Goal: Transaction & Acquisition: Obtain resource

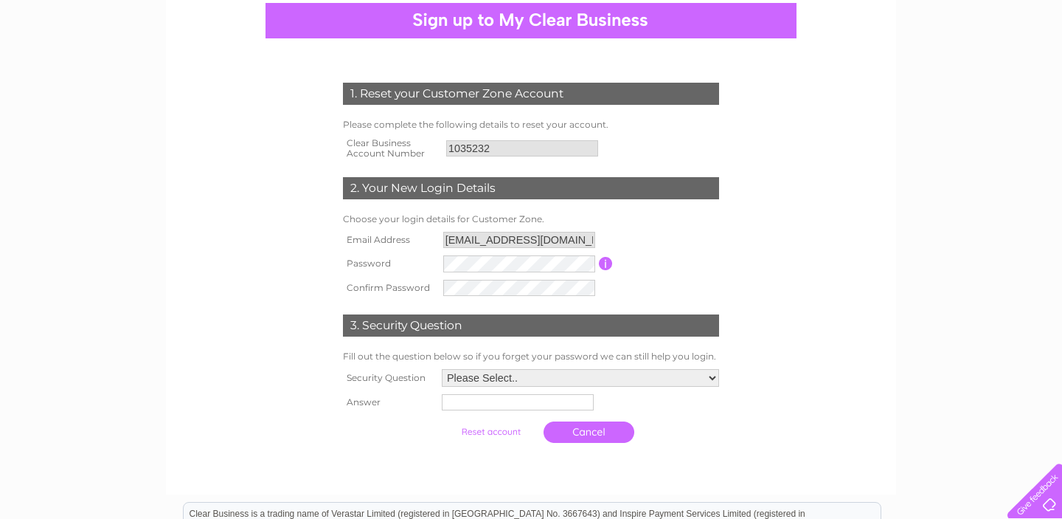
scroll to position [145, 0]
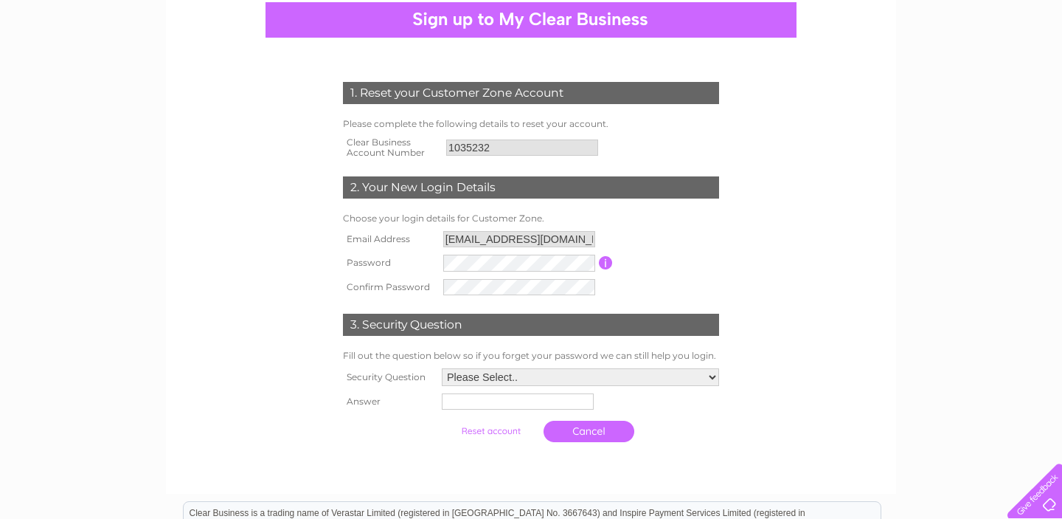
click at [520, 375] on select "Please Select.. In what town or city was your first job? In what town or city d…" at bounding box center [580, 377] width 277 height 18
select select "3"
click at [440, 370] on select "Please Select.. In what town or city was your first job? In what town or city d…" at bounding box center [579, 377] width 279 height 19
click at [474, 402] on input "text" at bounding box center [516, 403] width 152 height 16
type input "Malatya"
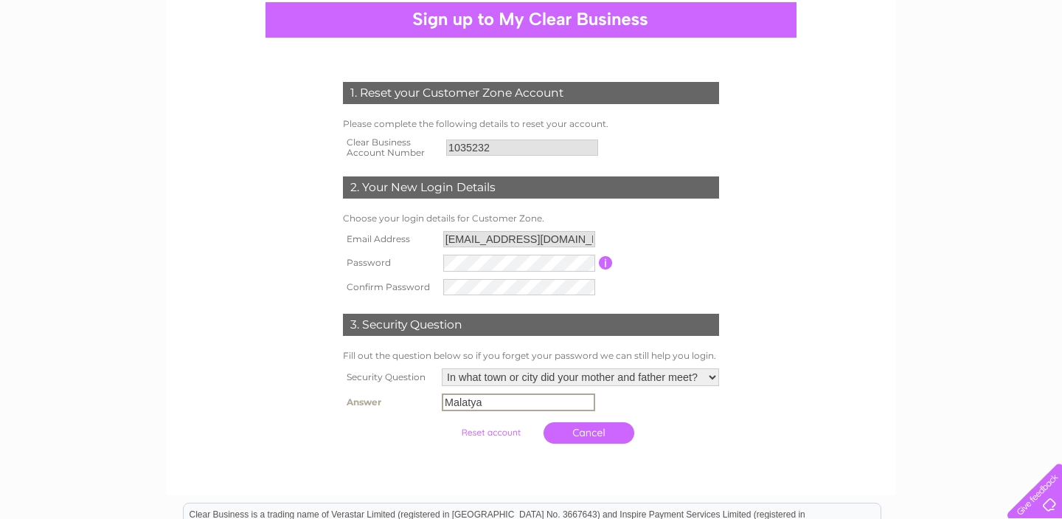
click at [505, 432] on input "submit" at bounding box center [491, 432] width 91 height 21
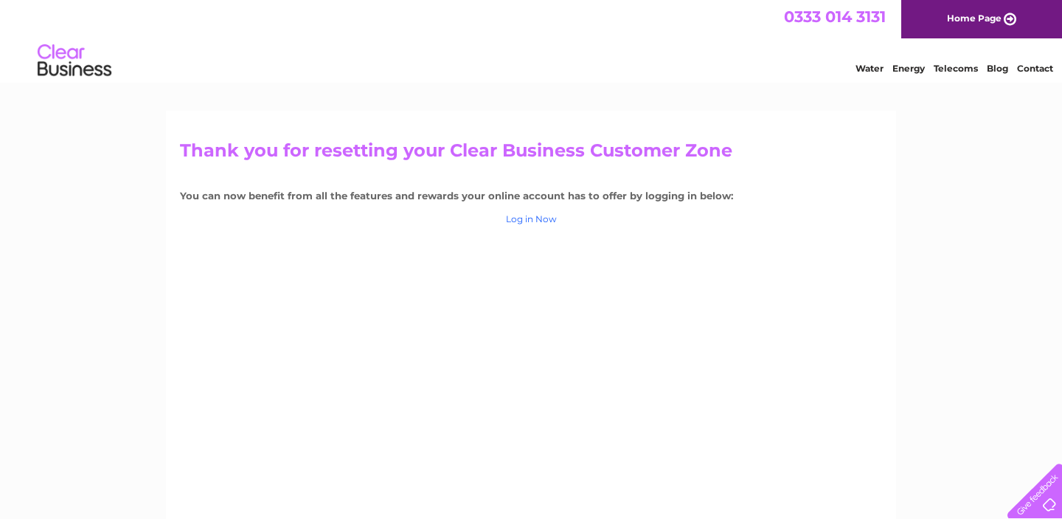
click at [520, 218] on link "Log in Now" at bounding box center [531, 218] width 51 height 11
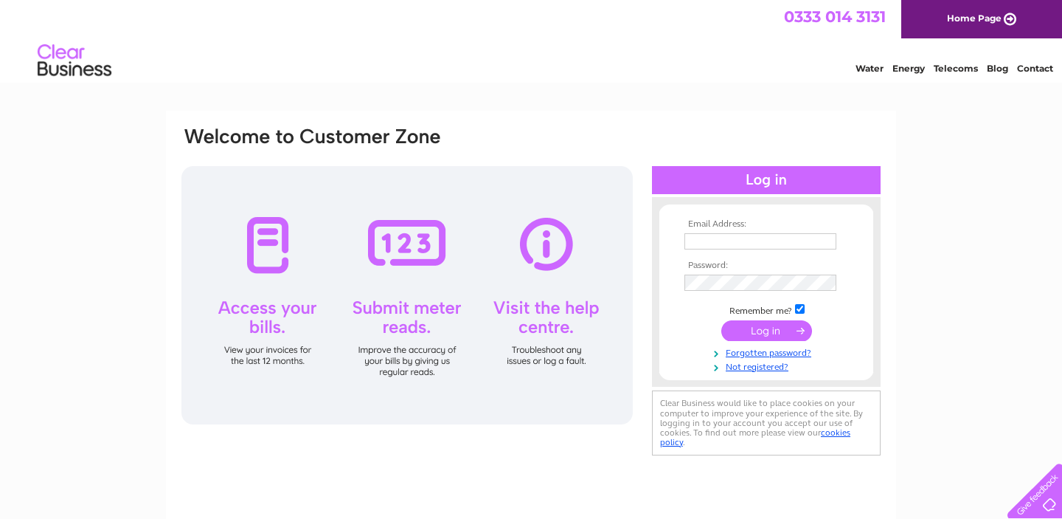
type input "imamsahin7@gmail.com"
click at [745, 333] on input "submit" at bounding box center [766, 330] width 91 height 21
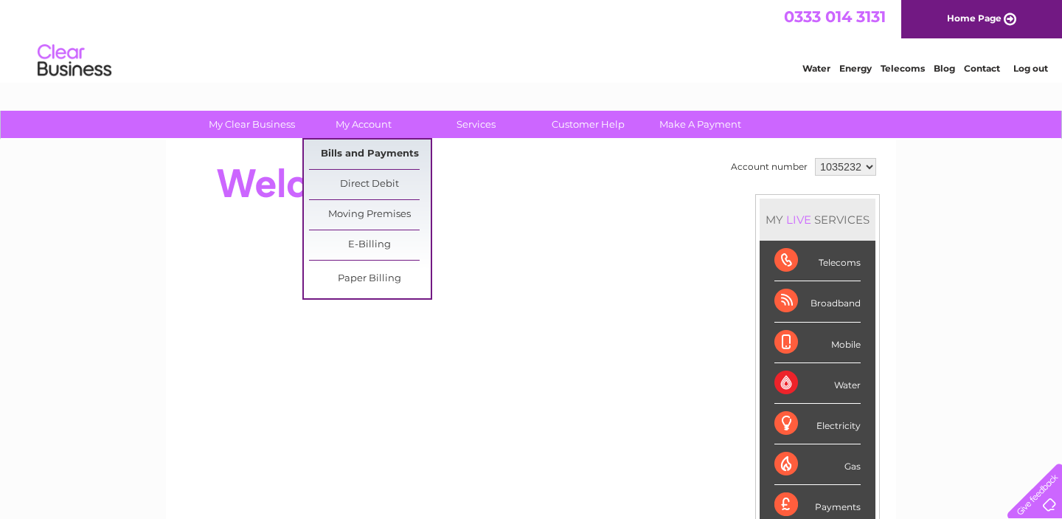
click at [354, 154] on link "Bills and Payments" at bounding box center [370, 154] width 122 height 30
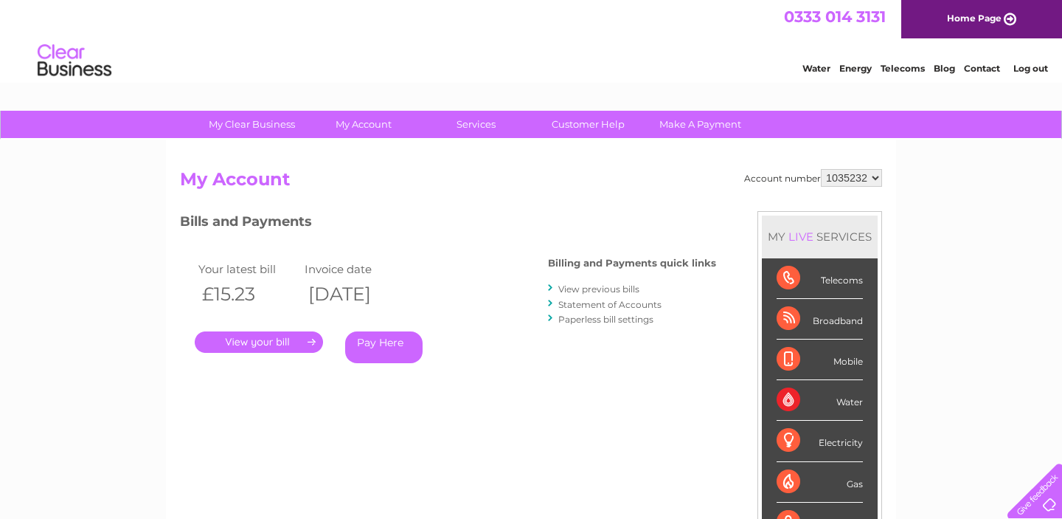
click at [574, 286] on link "View previous bills" at bounding box center [598, 288] width 81 height 11
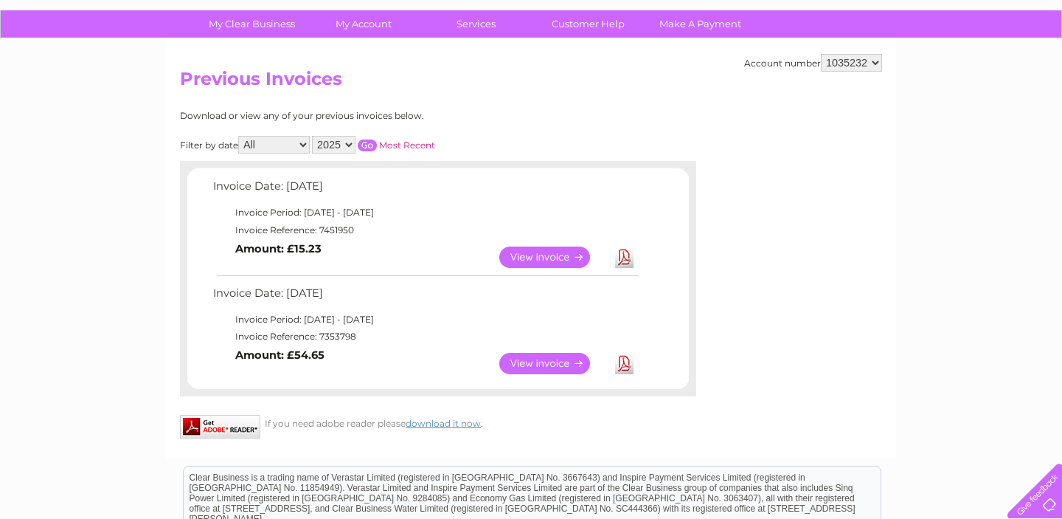
scroll to position [114, 0]
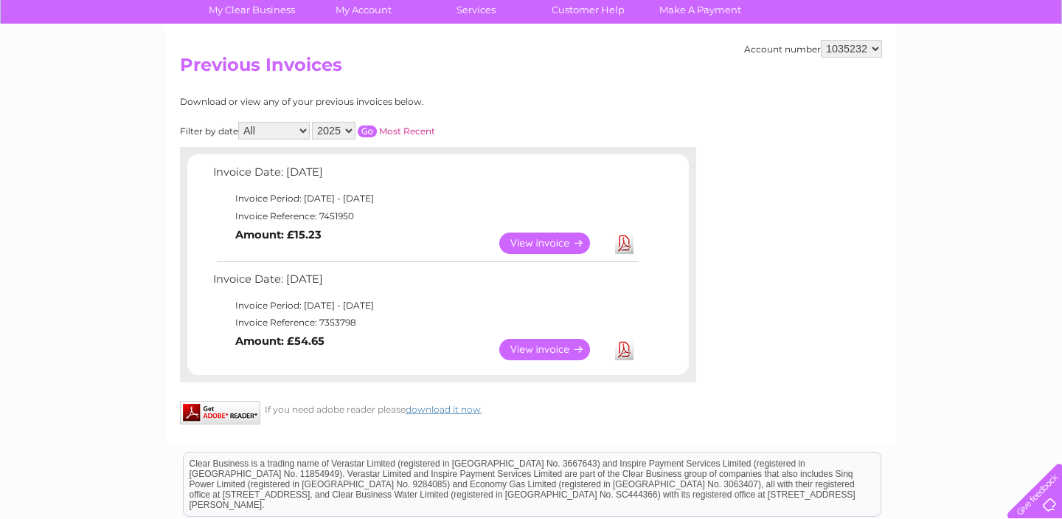
click at [325, 125] on select "2025 2024 2023 2022" at bounding box center [334, 131] width 44 height 18
select select "2022"
click at [313, 122] on select "2025 2024 2023 2022" at bounding box center [334, 131] width 44 height 18
click at [372, 129] on input "button" at bounding box center [367, 131] width 19 height 12
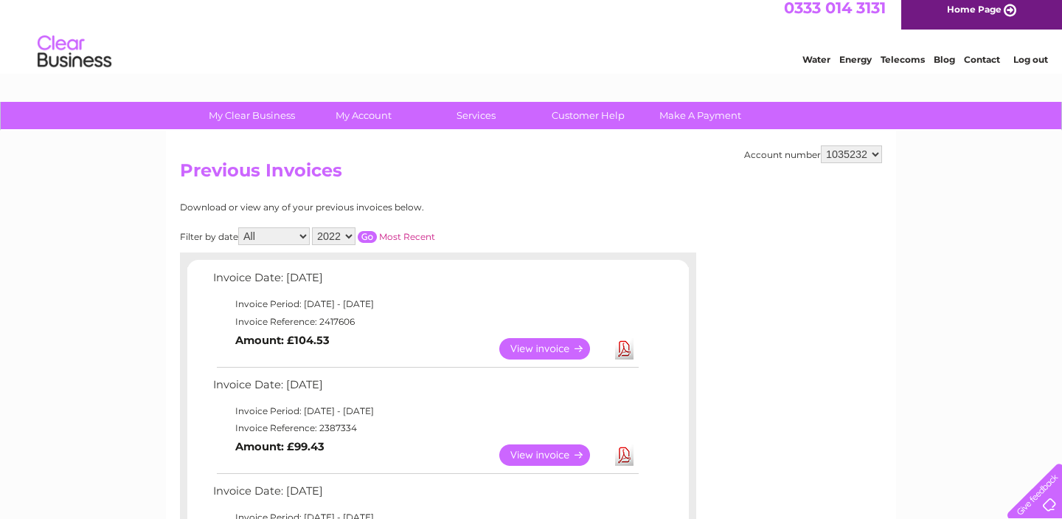
scroll to position [5, 0]
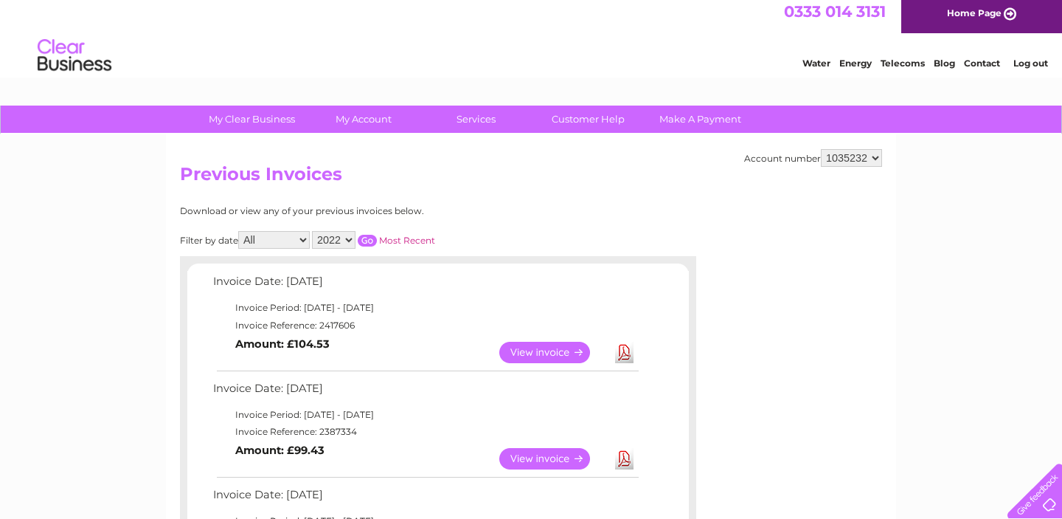
click at [531, 348] on link "View" at bounding box center [553, 352] width 108 height 21
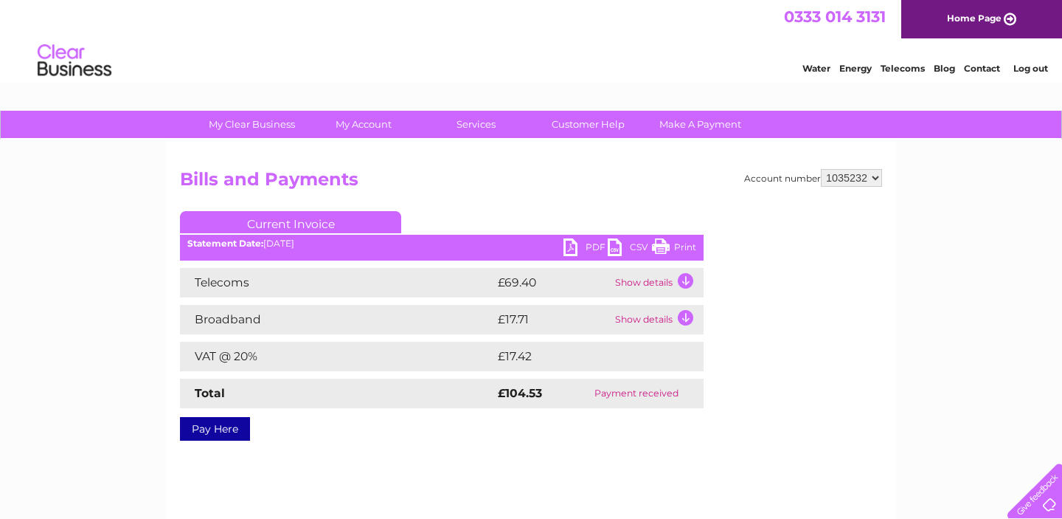
click at [586, 247] on link "PDF" at bounding box center [586, 248] width 44 height 21
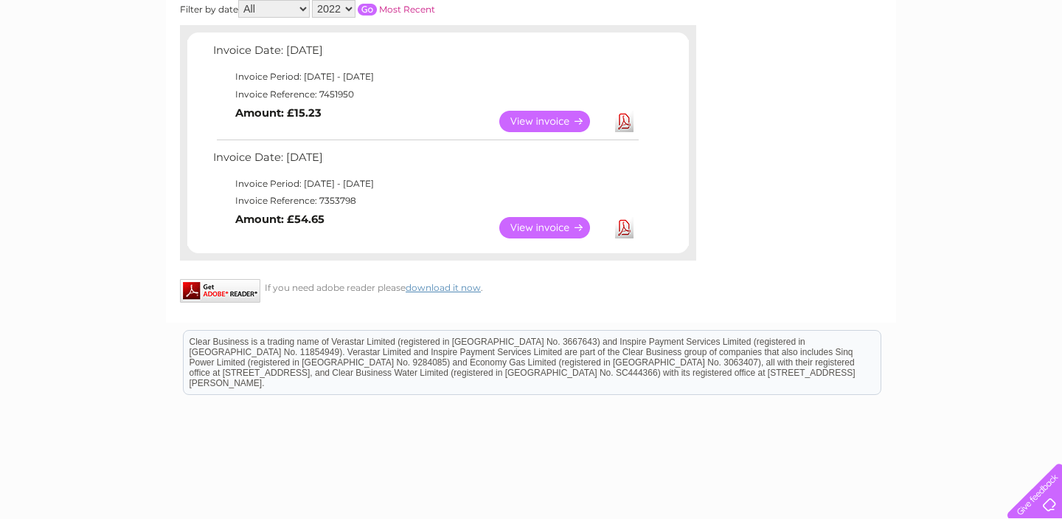
scroll to position [85, 0]
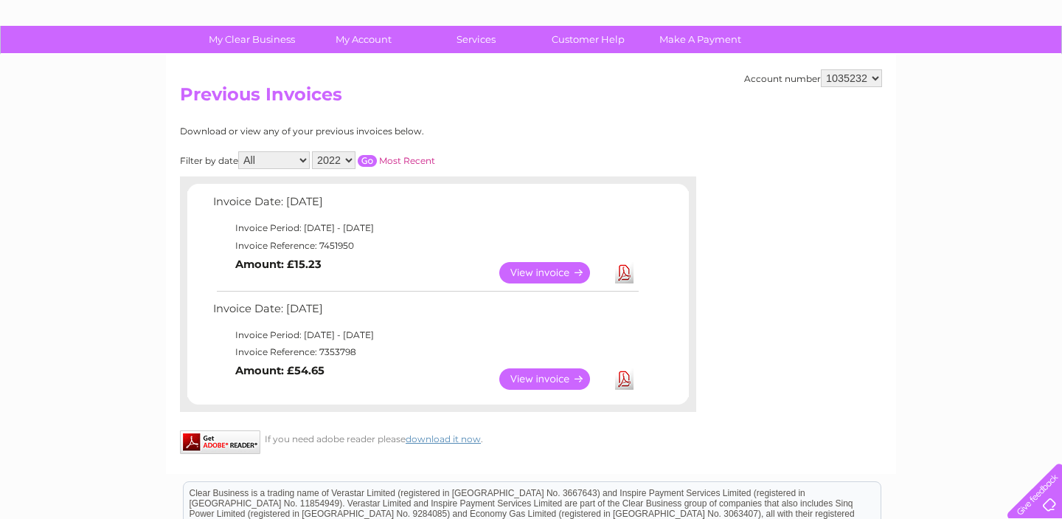
click at [272, 153] on select "All January February March April May June July August September October Novembe…" at bounding box center [274, 160] width 72 height 18
click at [339, 150] on div "Download or view any of your previous invoices below. Filter by date All Januar…" at bounding box center [373, 268] width 387 height 285
click at [341, 156] on select "2025 2024 2023 2022" at bounding box center [334, 160] width 44 height 18
click at [374, 157] on input "button" at bounding box center [367, 161] width 19 height 12
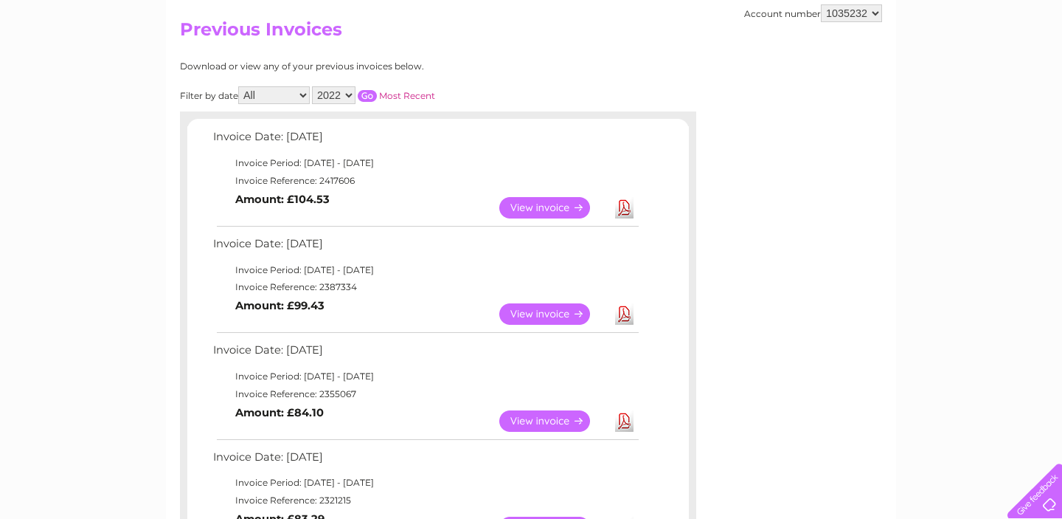
scroll to position [139, 0]
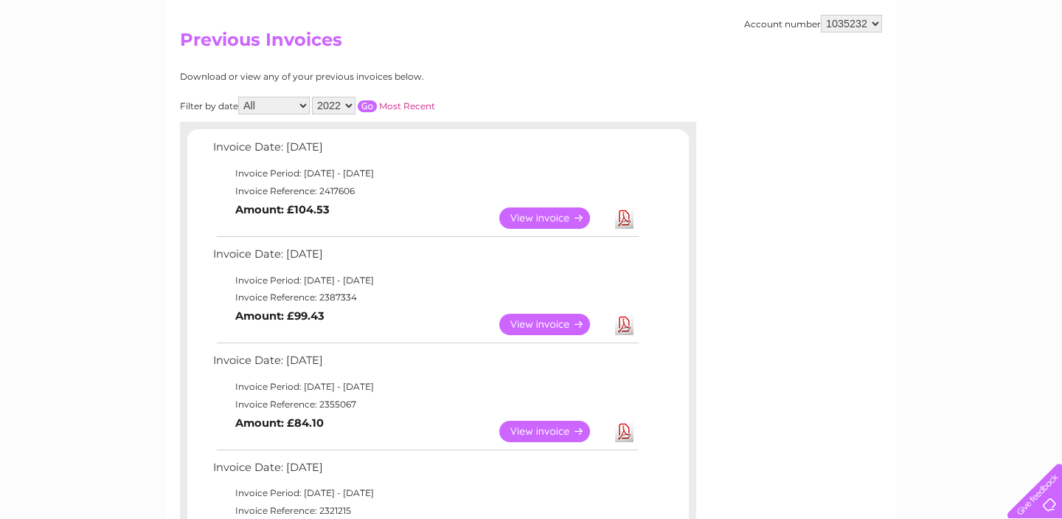
click at [330, 108] on select "2025 2024 2023 2022" at bounding box center [334, 106] width 44 height 18
click at [313, 97] on select "2025 2024 2023 2022" at bounding box center [334, 106] width 44 height 18
click at [367, 103] on input "button" at bounding box center [367, 106] width 19 height 12
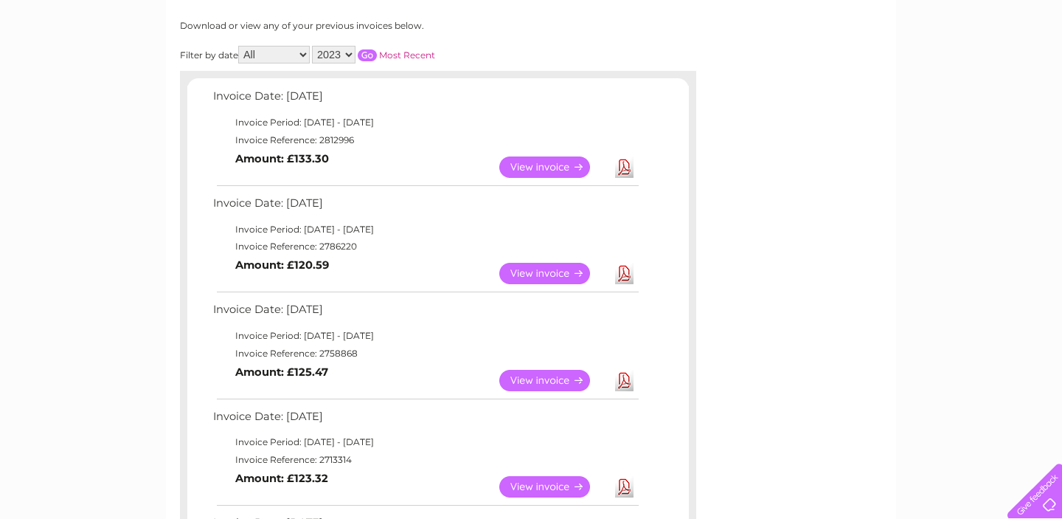
scroll to position [182, 0]
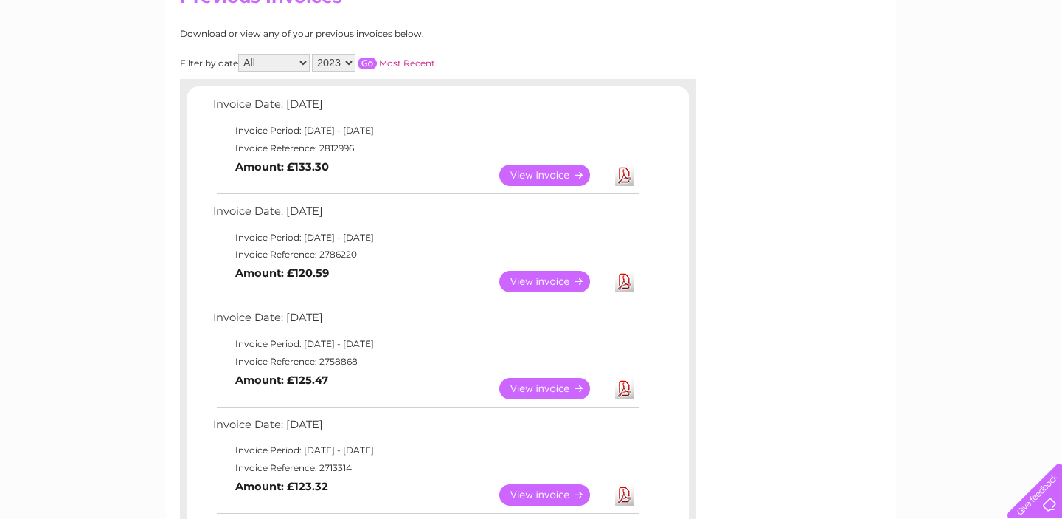
click at [347, 69] on select "2025 2024 2023 2022" at bounding box center [334, 63] width 44 height 18
click at [313, 54] on select "2025 2024 2023 2022" at bounding box center [334, 63] width 44 height 18
click at [363, 58] on input "button" at bounding box center [367, 64] width 19 height 12
click at [369, 61] on input "button" at bounding box center [367, 64] width 19 height 12
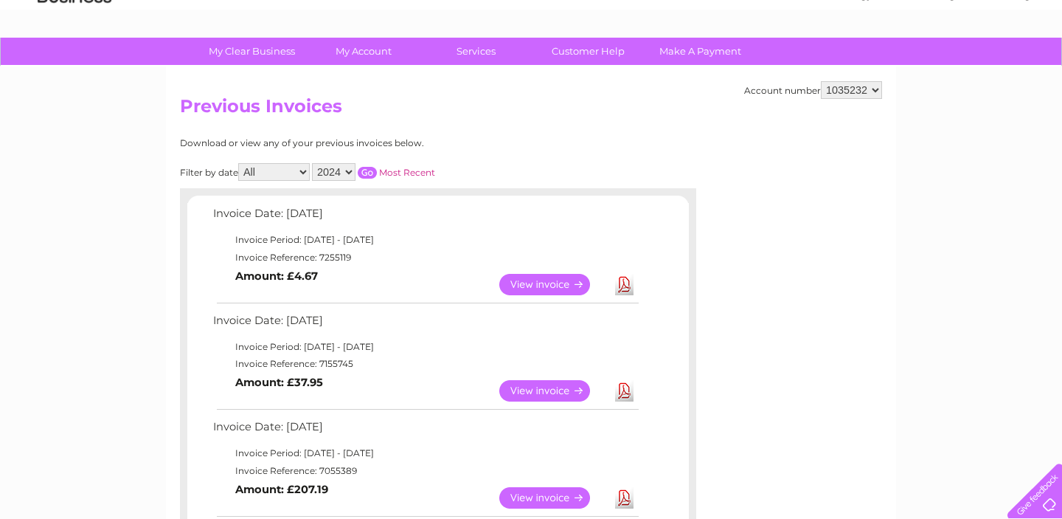
scroll to position [61, 0]
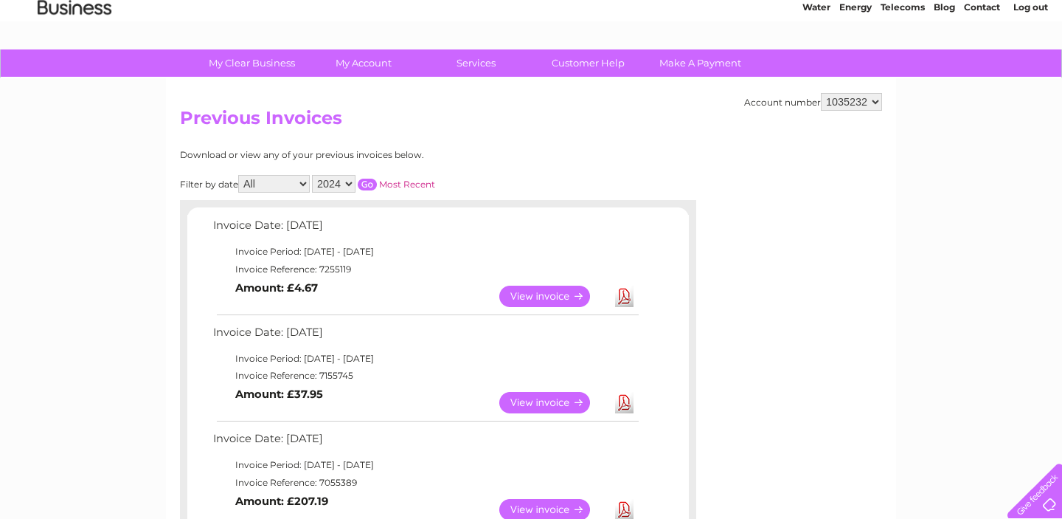
click at [333, 182] on select "2025 2024 2023 2022" at bounding box center [334, 184] width 44 height 18
select select "2025"
click at [313, 175] on select "2025 2024 2023 2022" at bounding box center [334, 184] width 44 height 18
click at [365, 181] on input "button" at bounding box center [367, 185] width 19 height 12
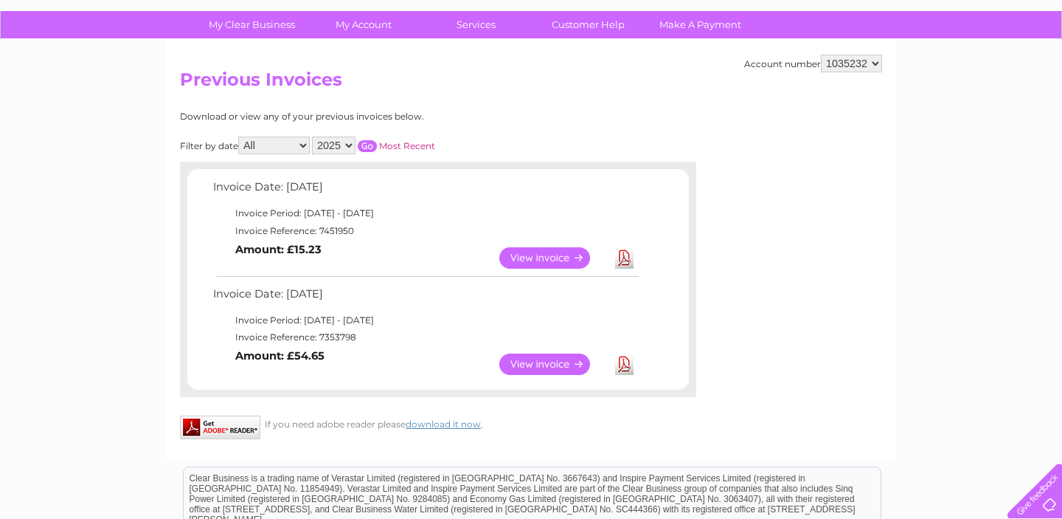
scroll to position [101, 0]
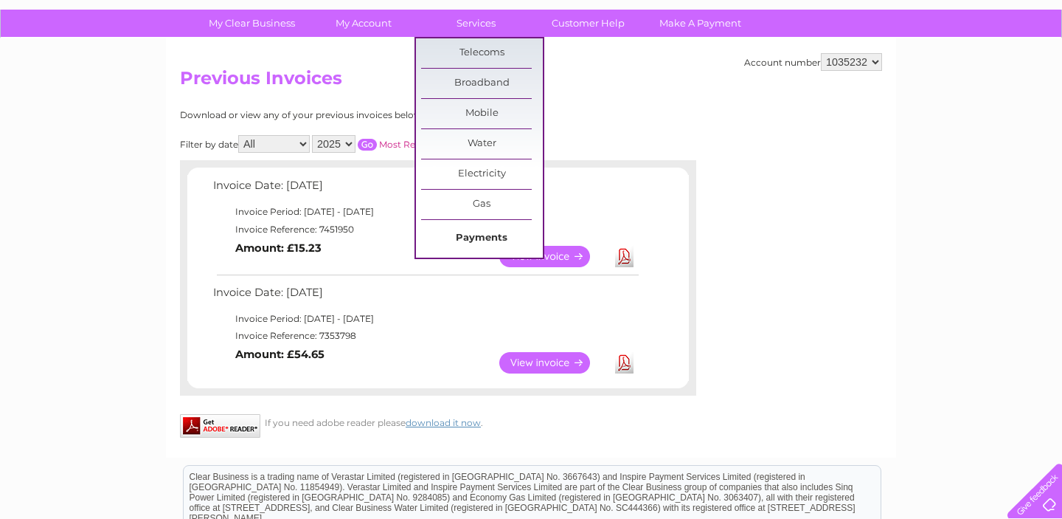
click at [482, 238] on link "Payments" at bounding box center [482, 238] width 122 height 30
